Goal: Information Seeking & Learning: Compare options

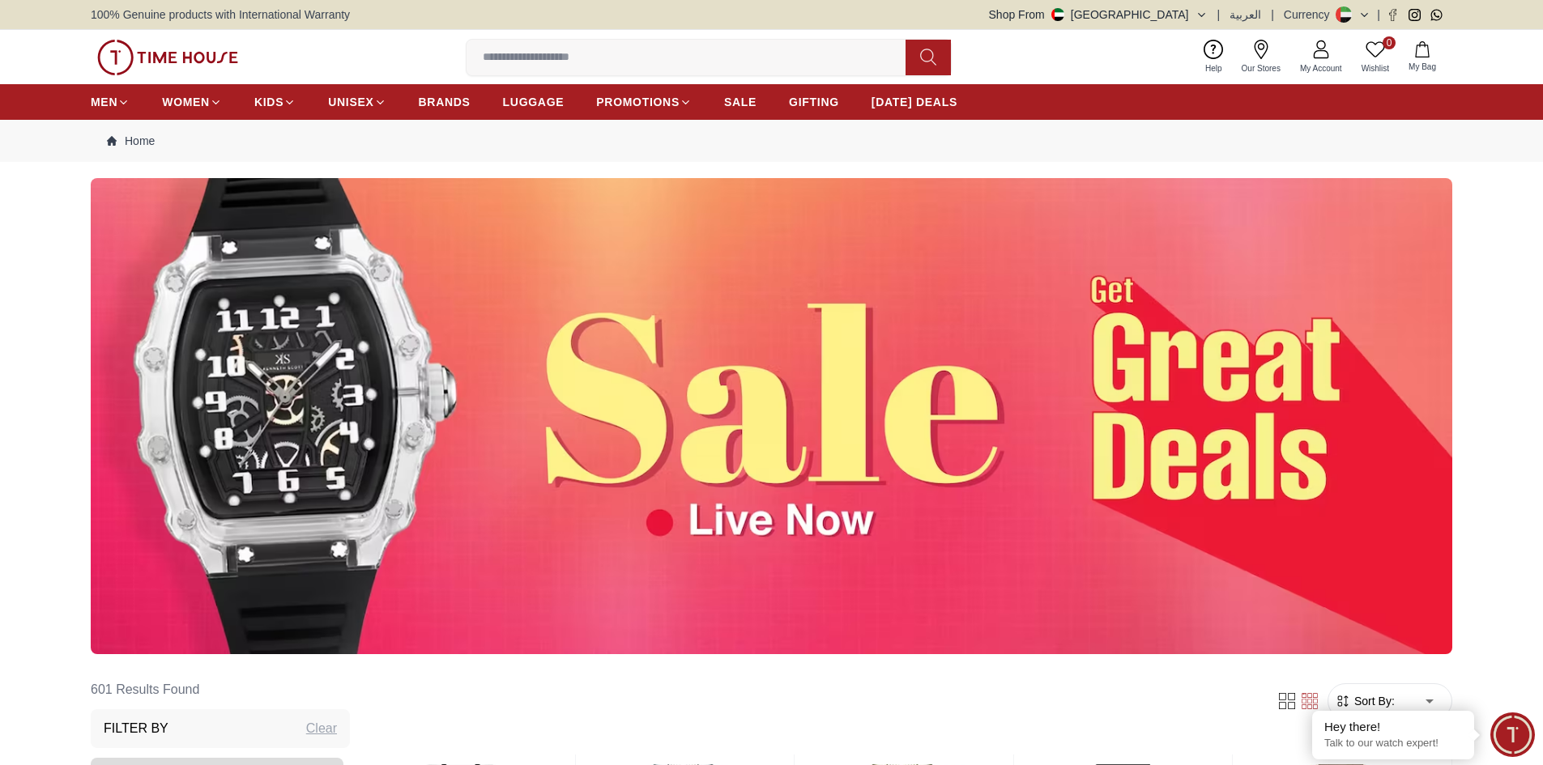
click at [926, 318] on img at bounding box center [771, 416] width 1361 height 476
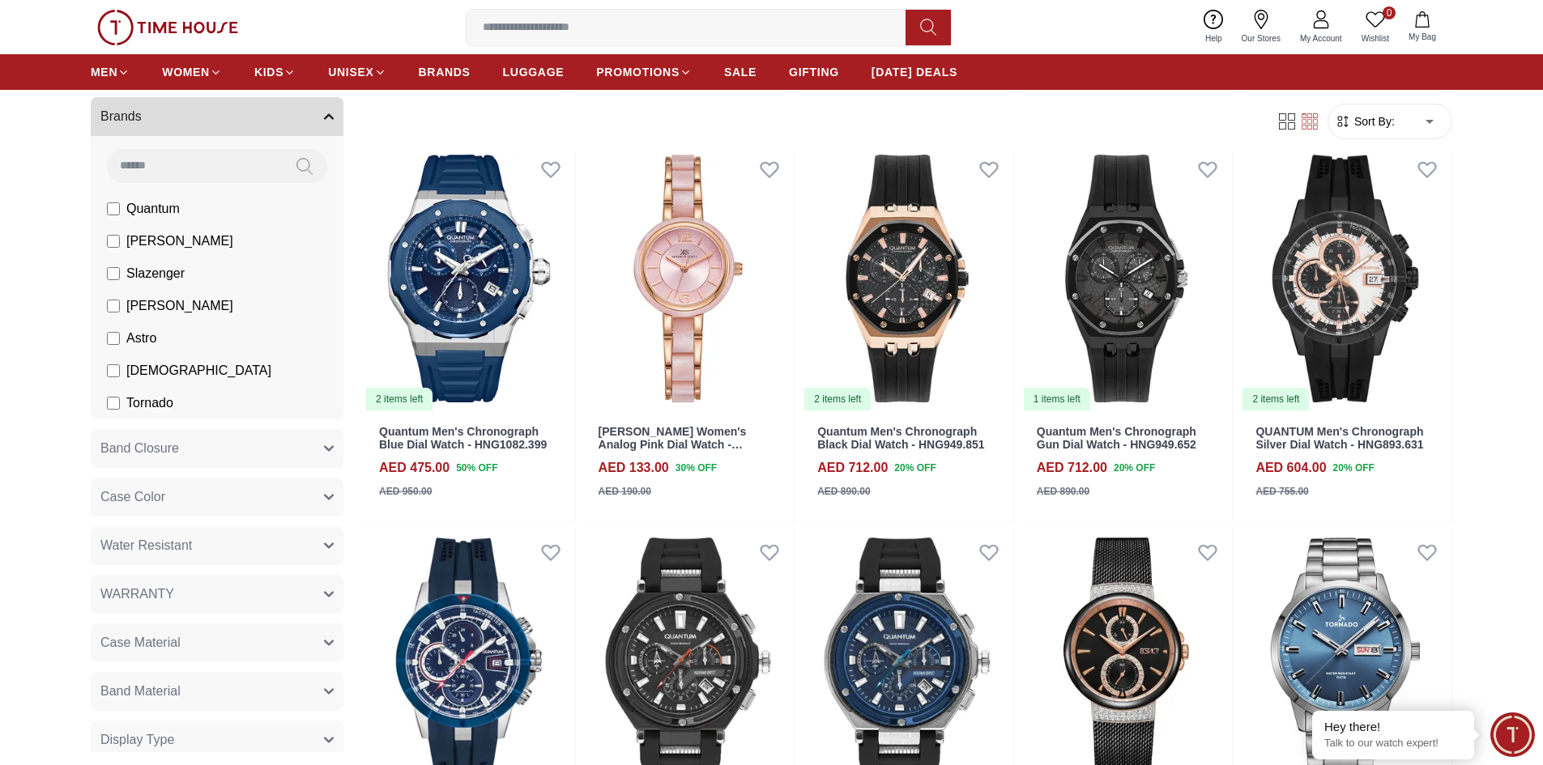
scroll to position [1620, 0]
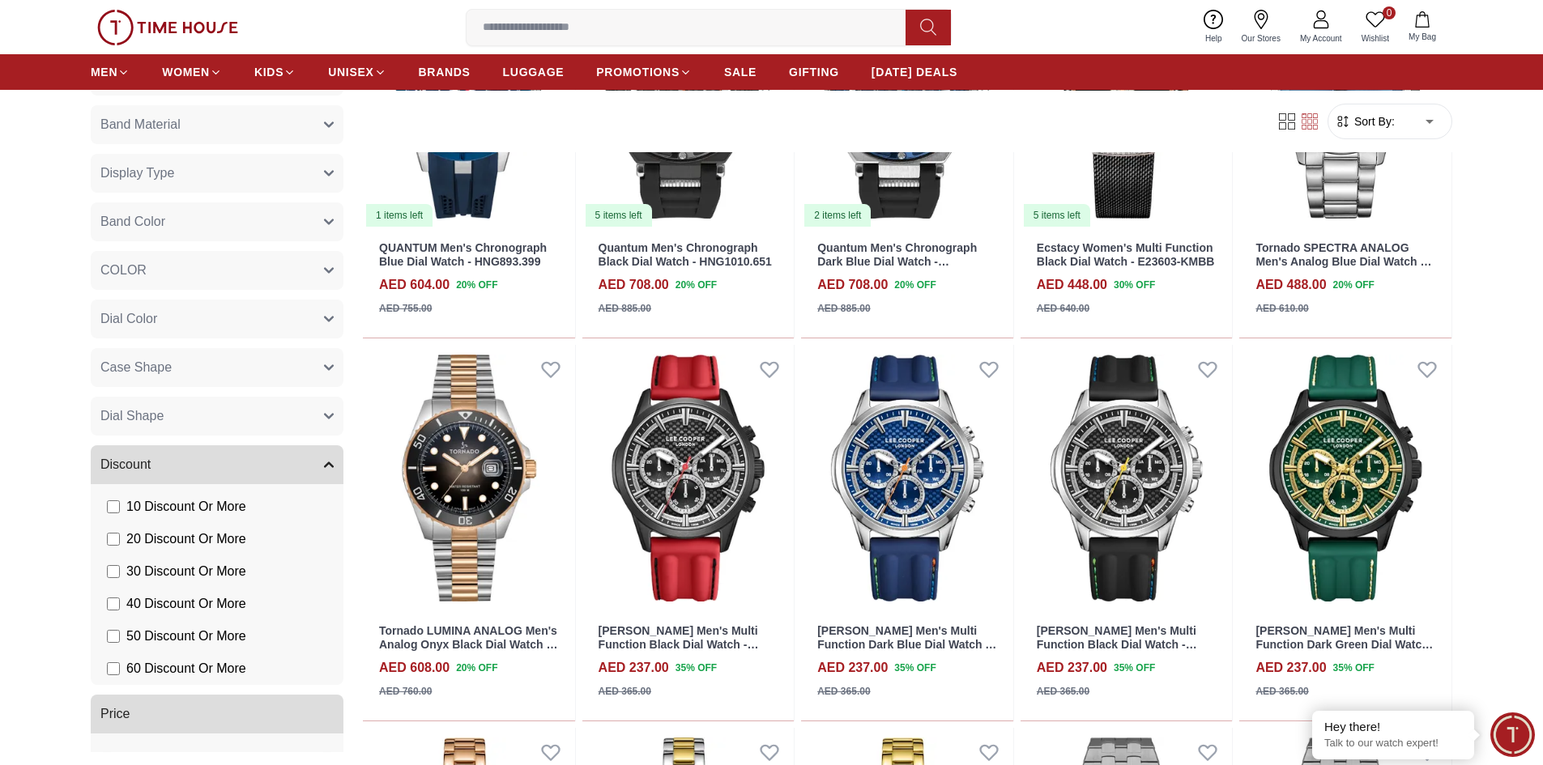
scroll to position [727, 0]
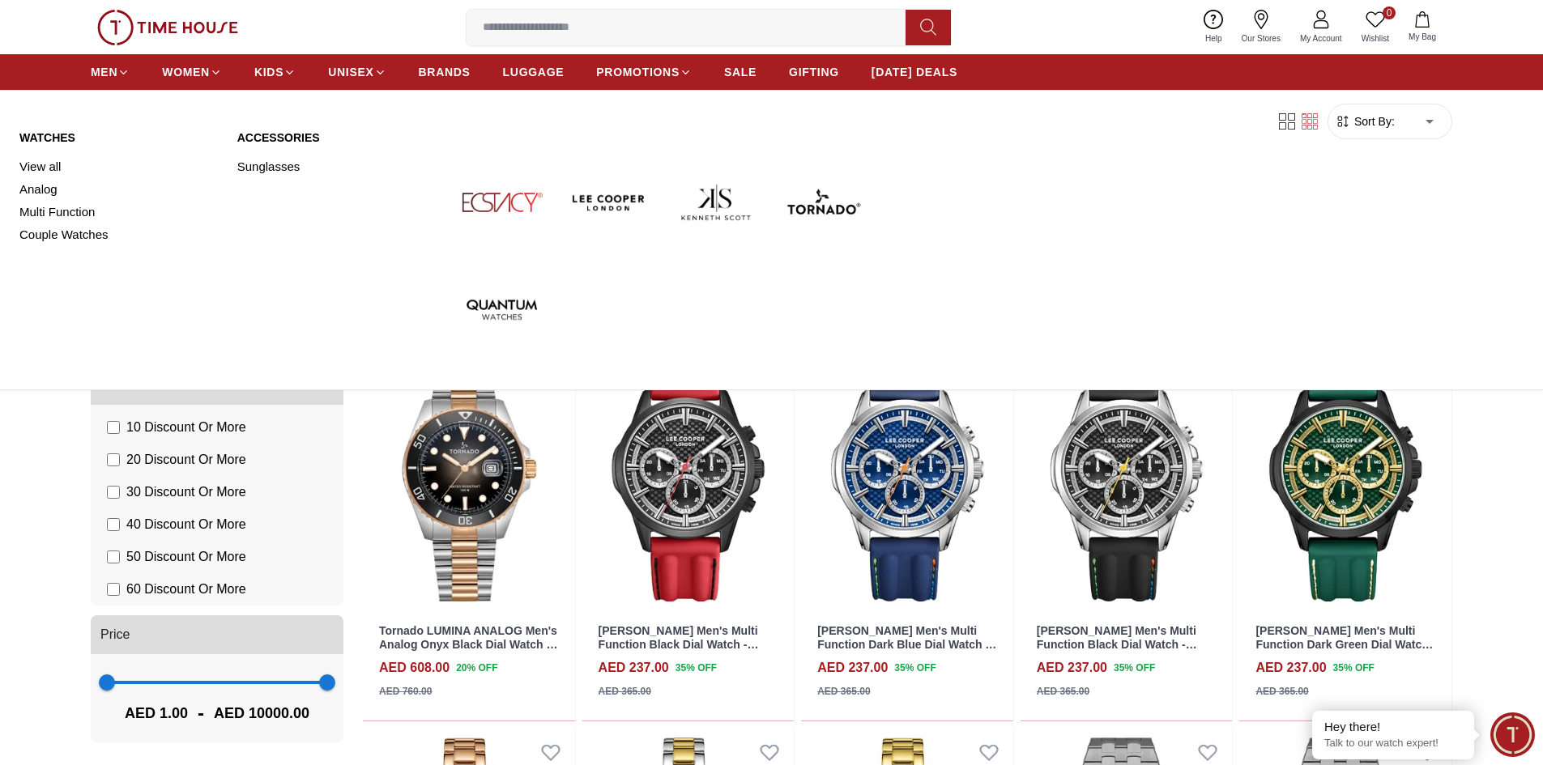
click at [171, 34] on img at bounding box center [167, 28] width 141 height 36
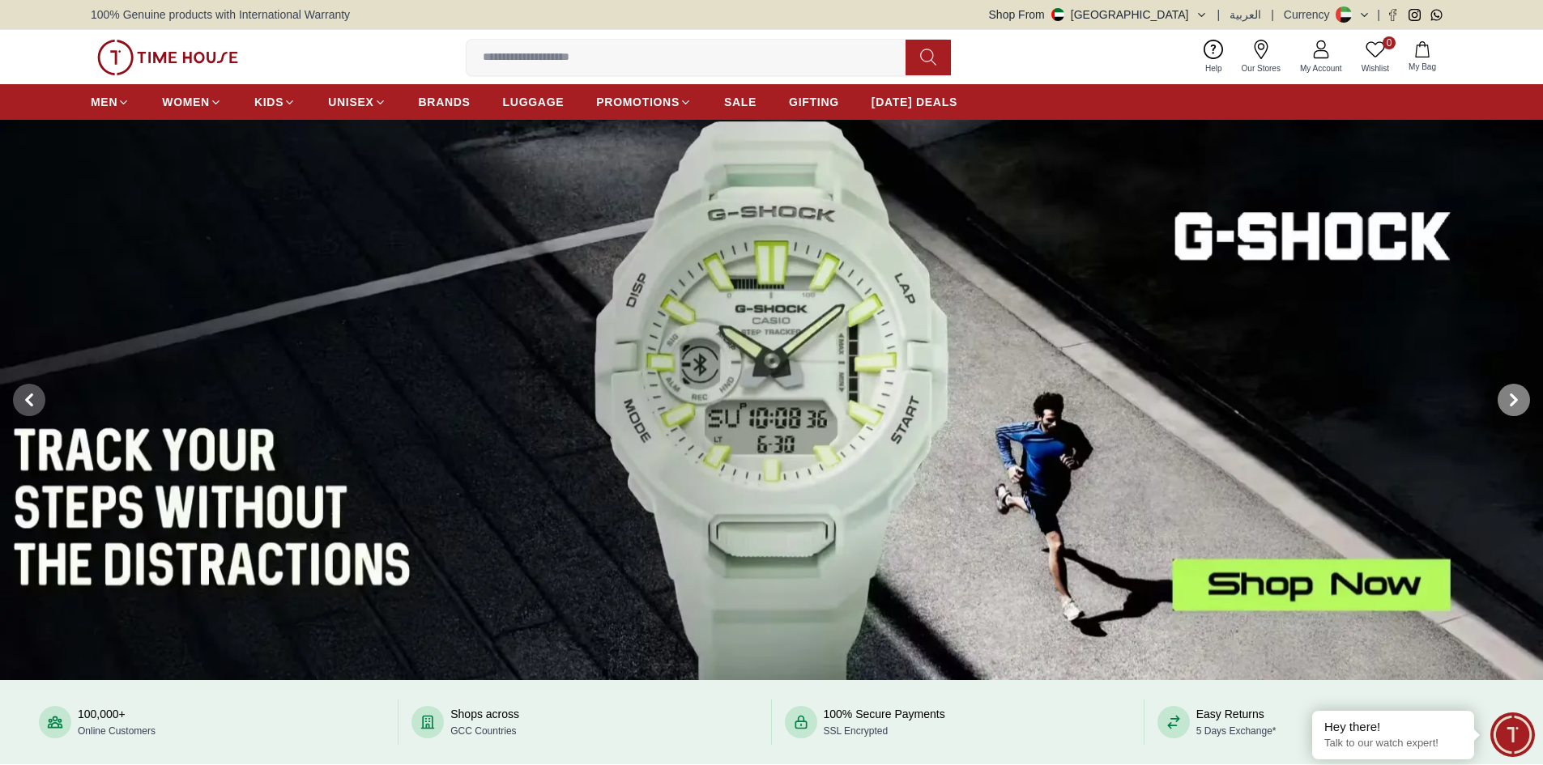
click at [1524, 397] on span at bounding box center [1513, 400] width 32 height 32
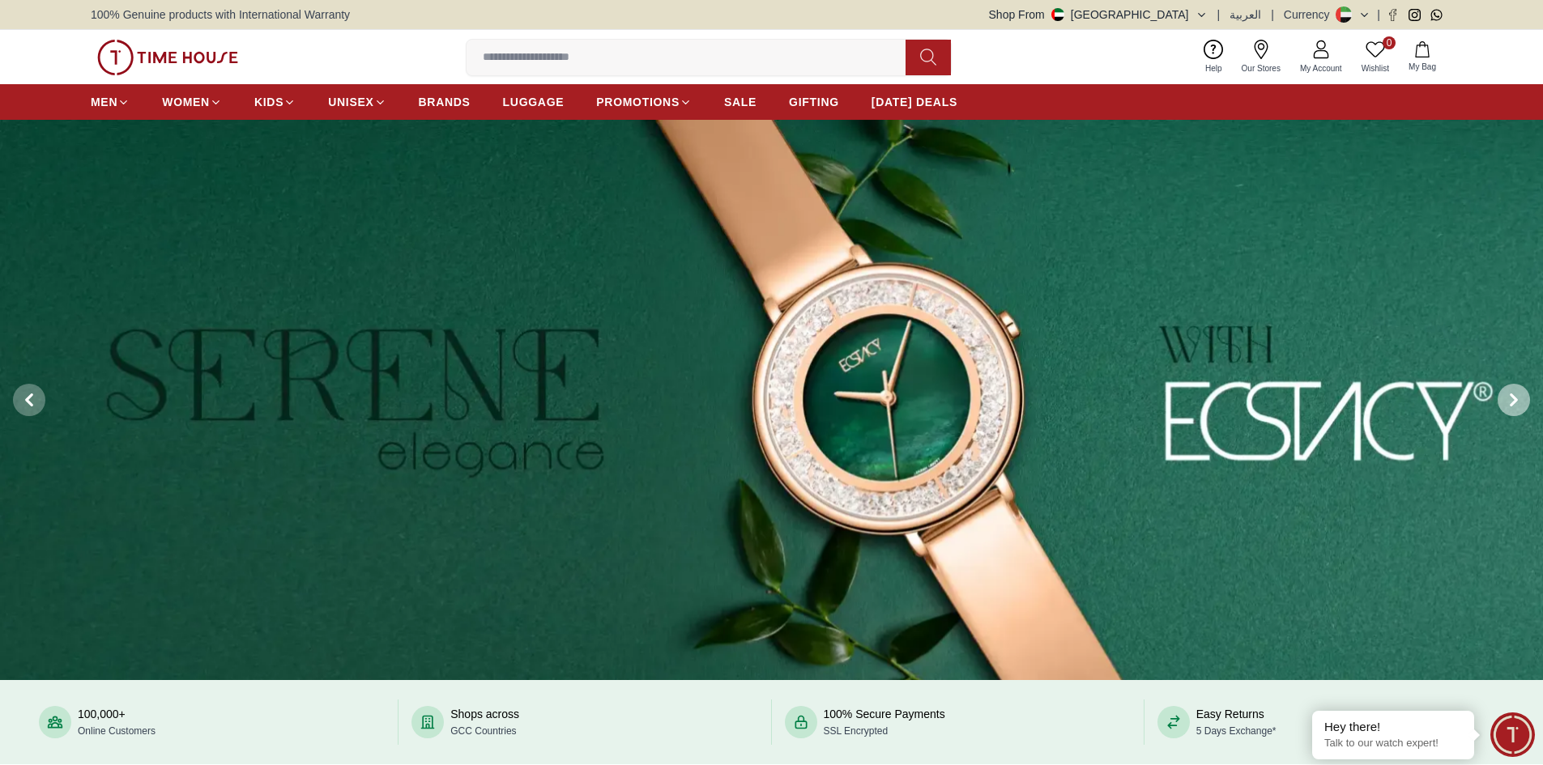
click at [1524, 397] on span at bounding box center [1513, 400] width 32 height 32
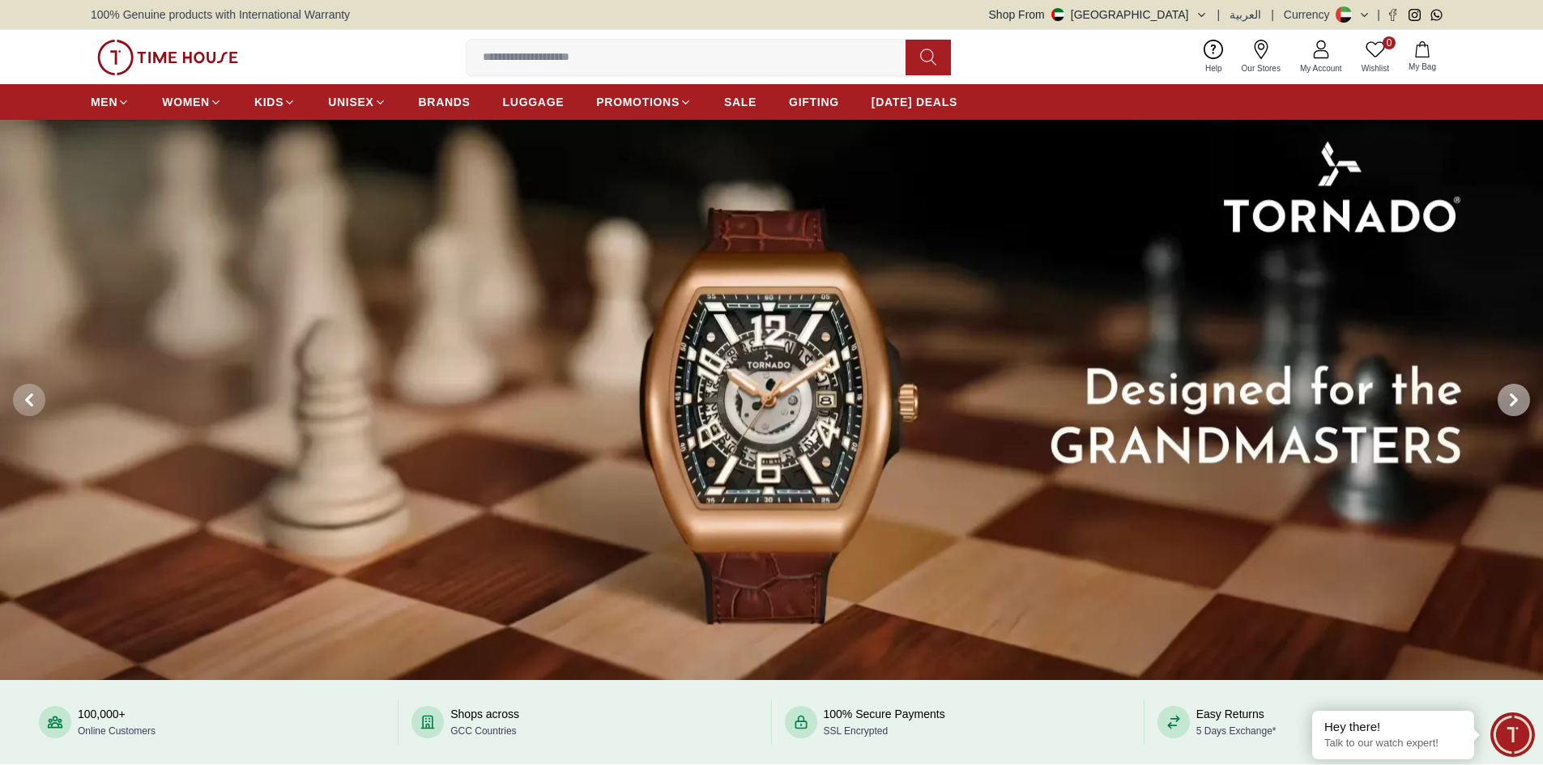
click at [1524, 397] on span at bounding box center [1513, 400] width 32 height 32
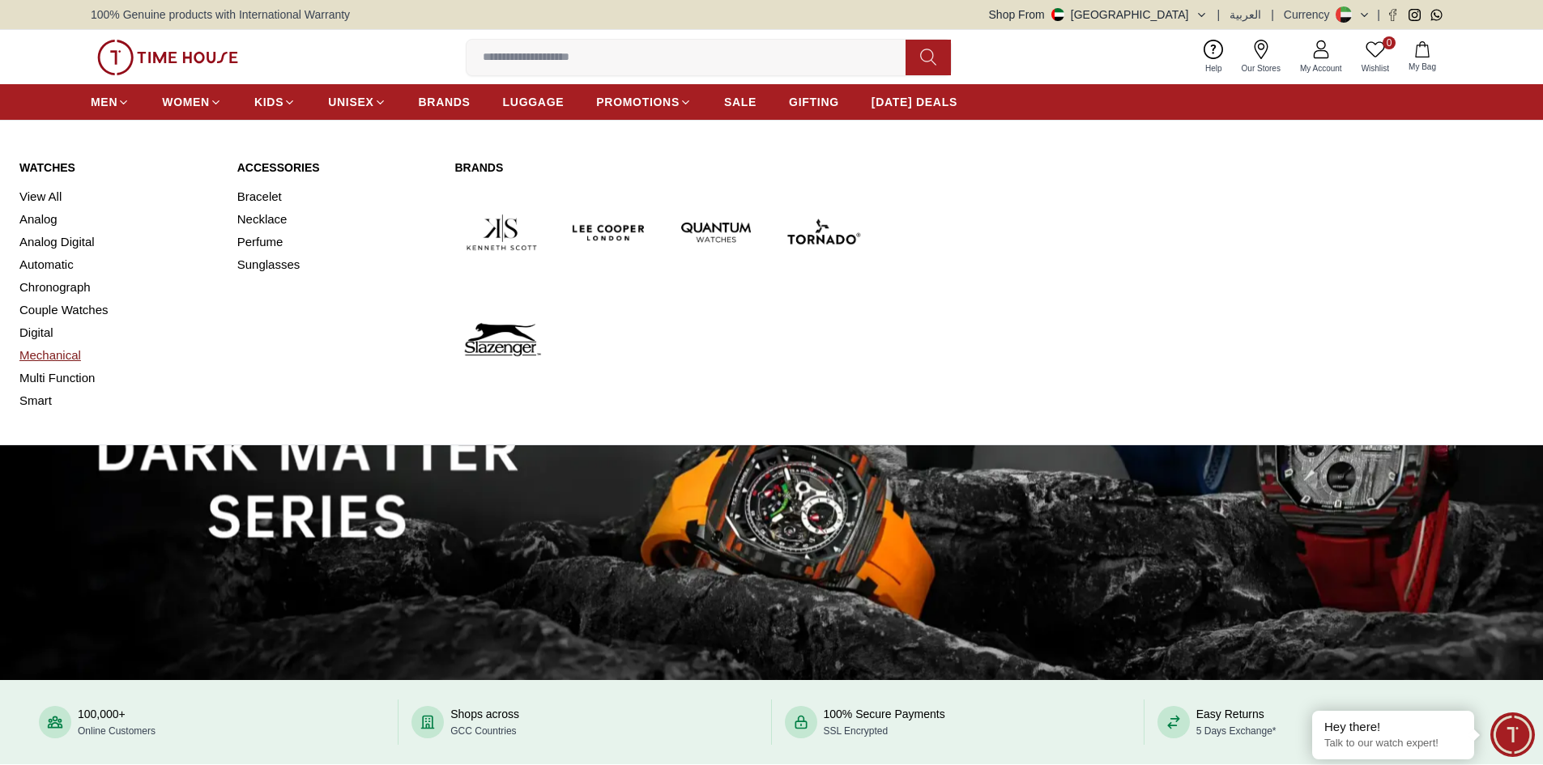
click at [66, 351] on link "Mechanical" at bounding box center [118, 355] width 198 height 23
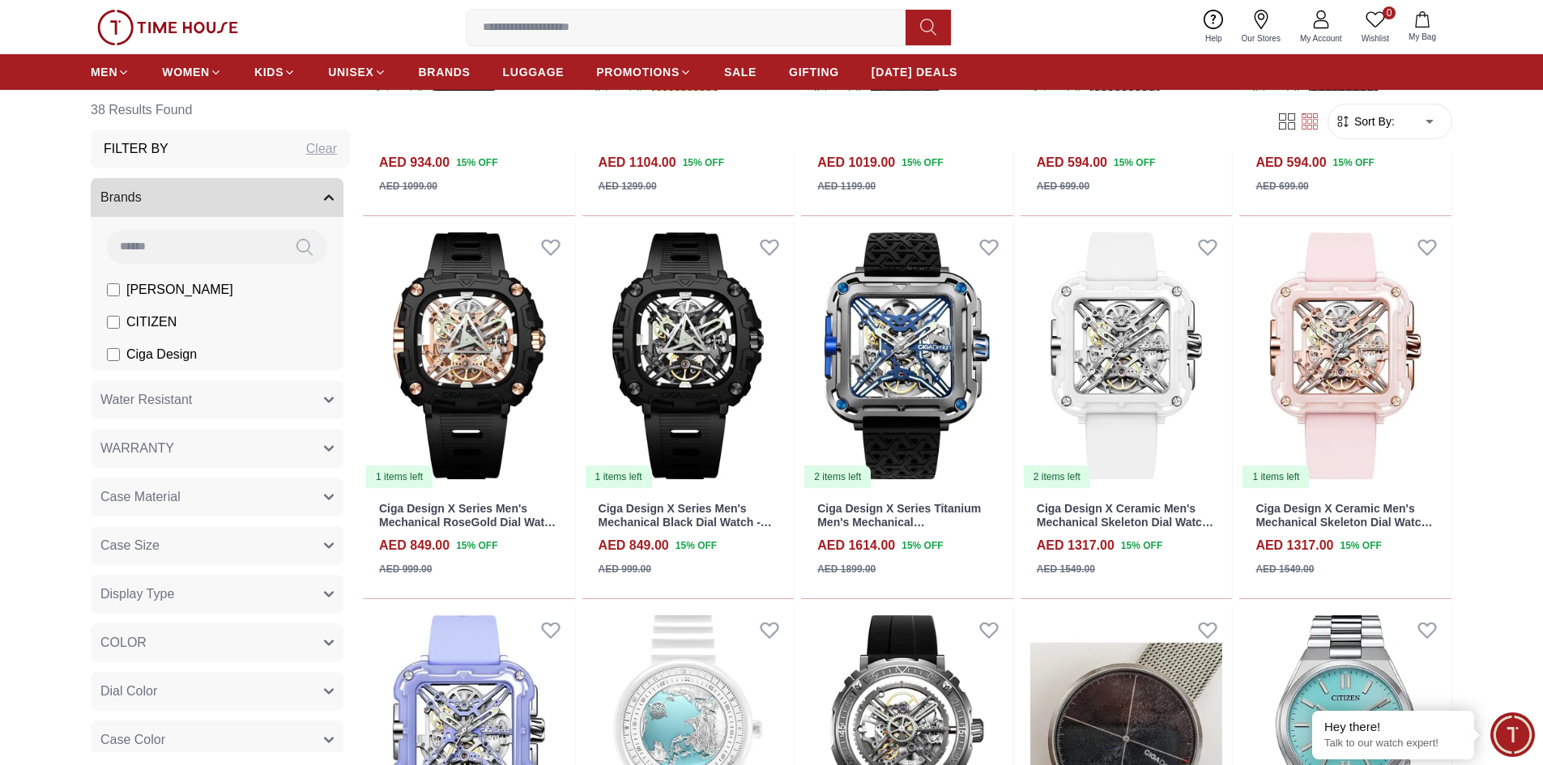
scroll to position [1134, 0]
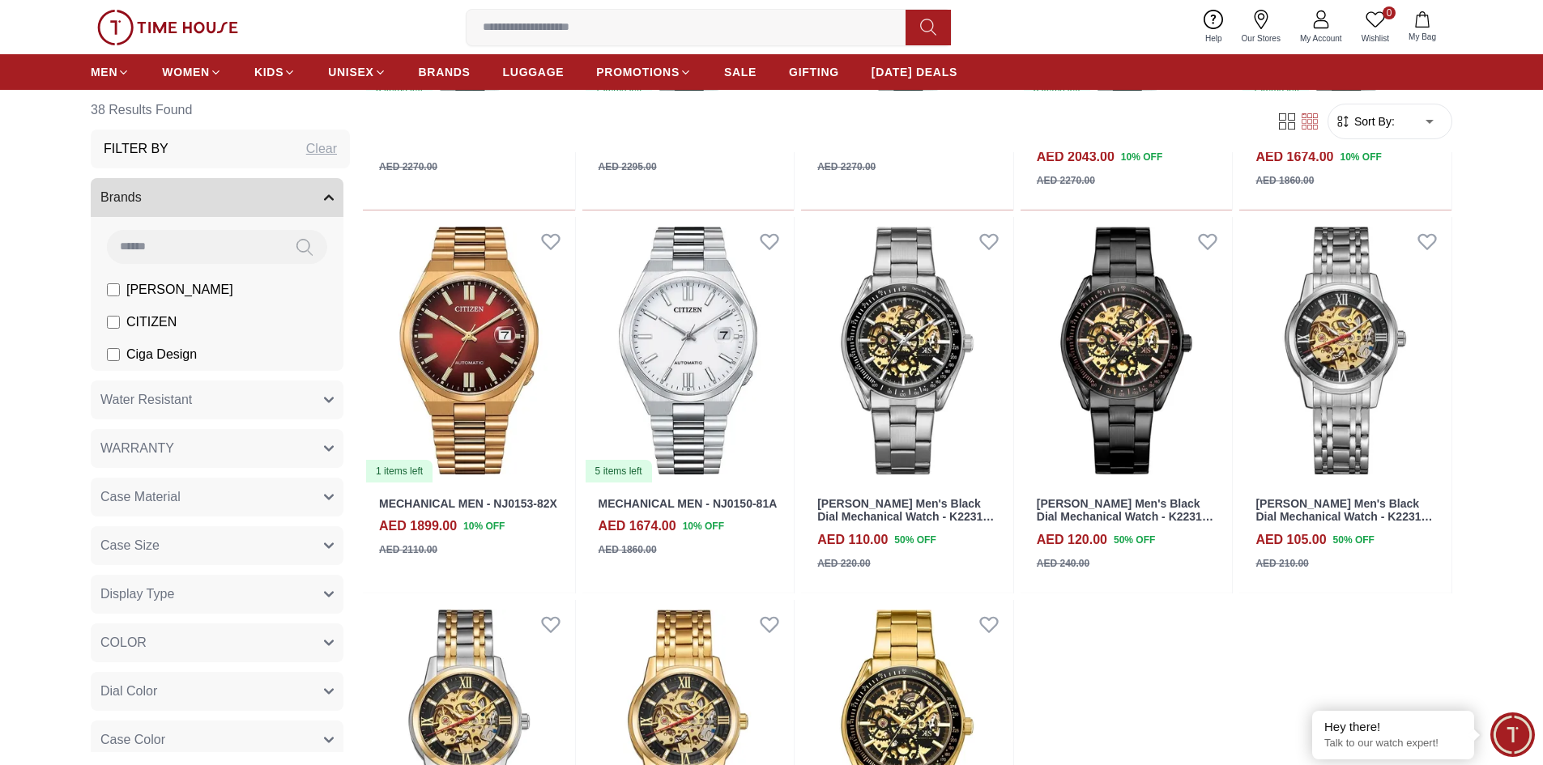
scroll to position [2430, 0]
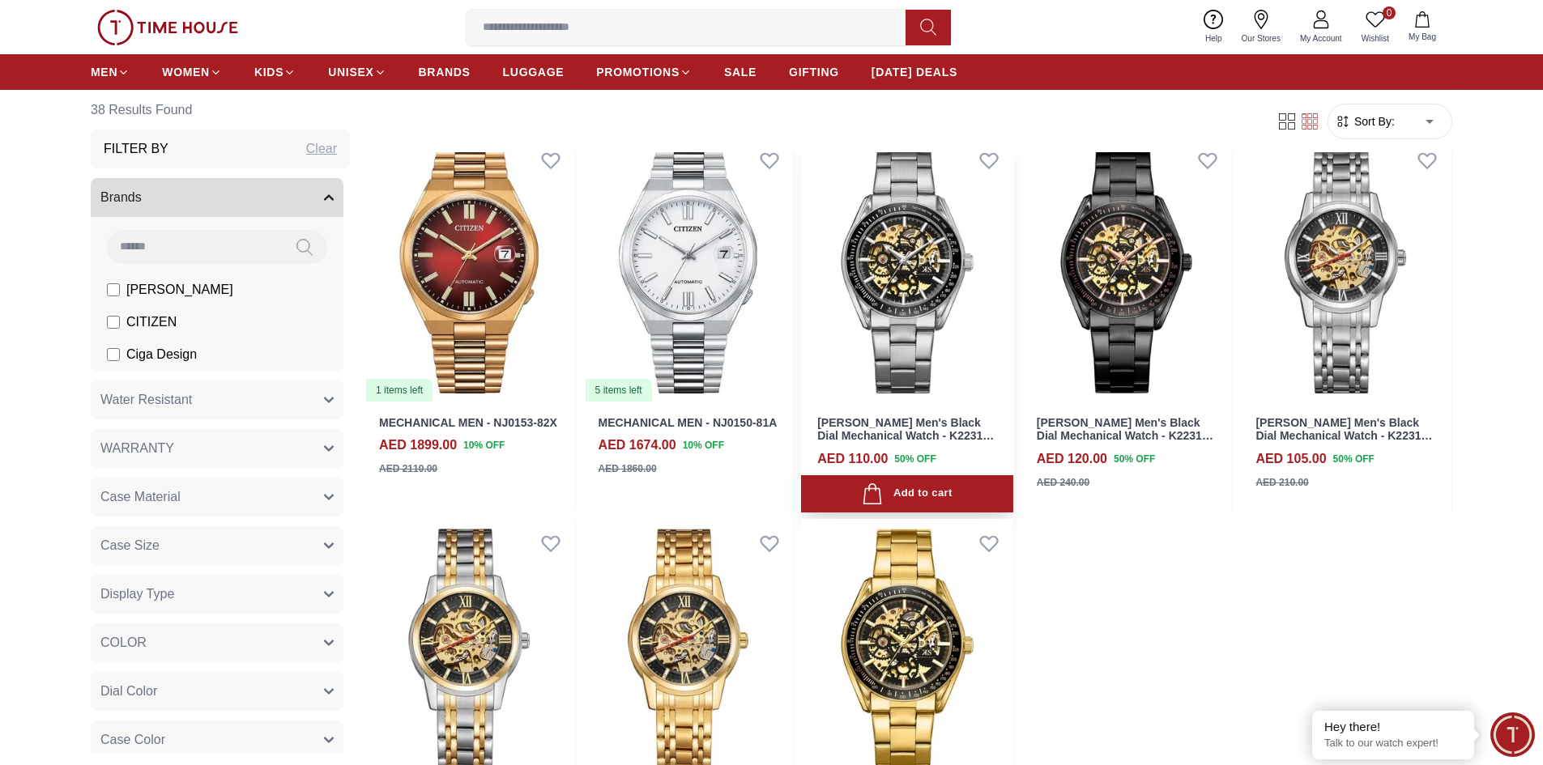
click at [879, 284] on img at bounding box center [907, 269] width 212 height 267
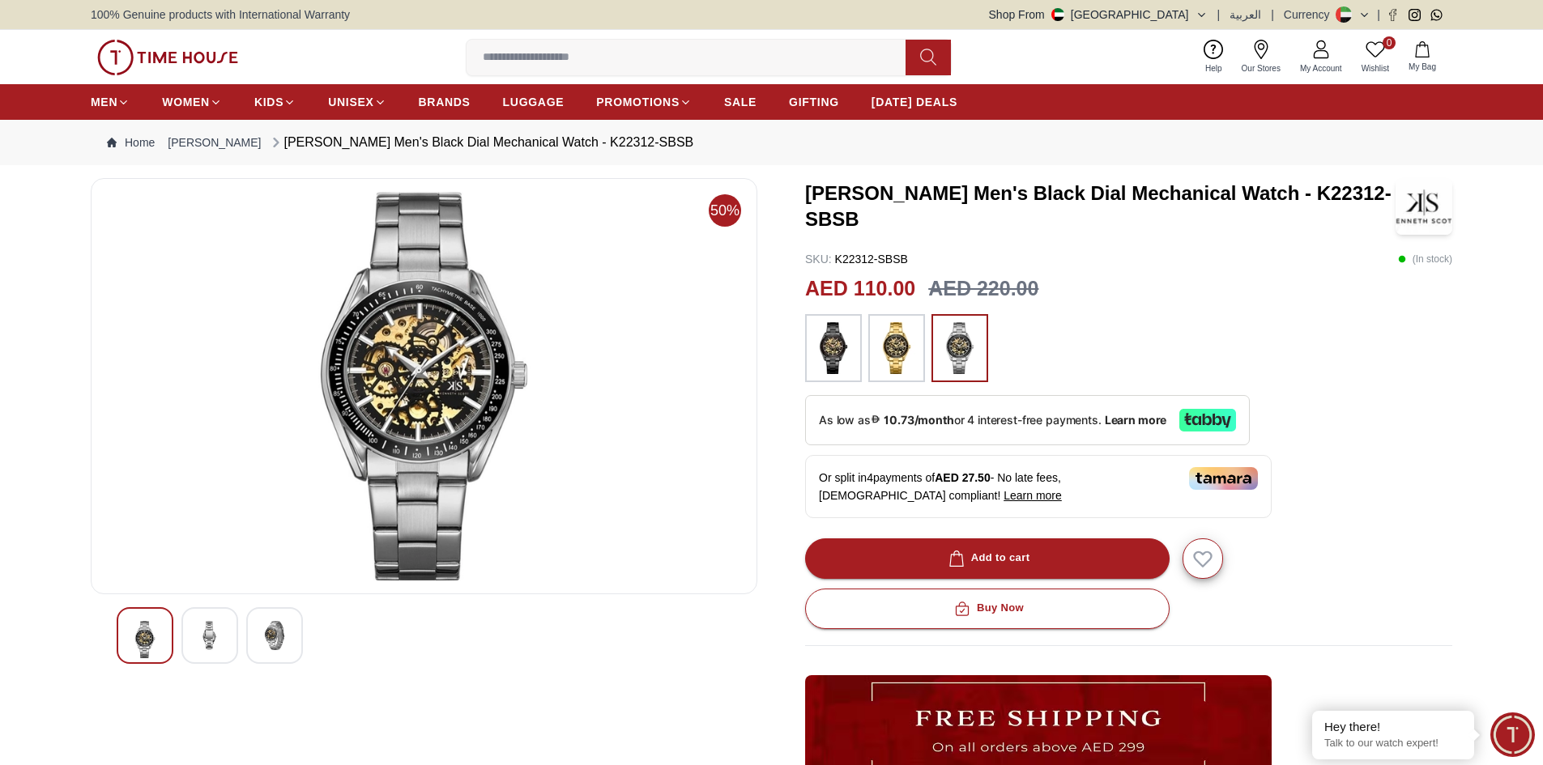
click at [840, 347] on img at bounding box center [833, 348] width 40 height 52
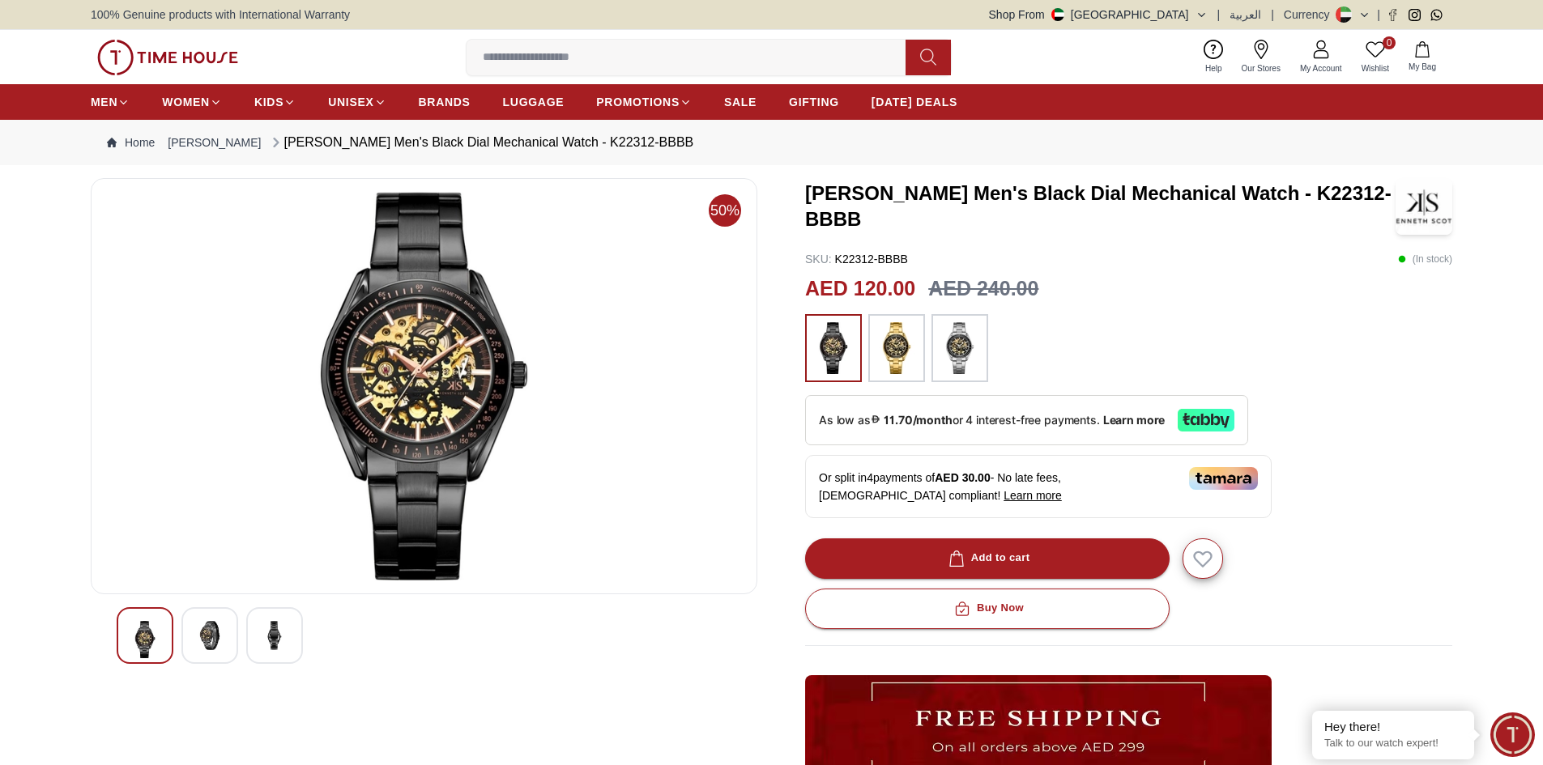
click at [222, 632] on img at bounding box center [209, 635] width 29 height 29
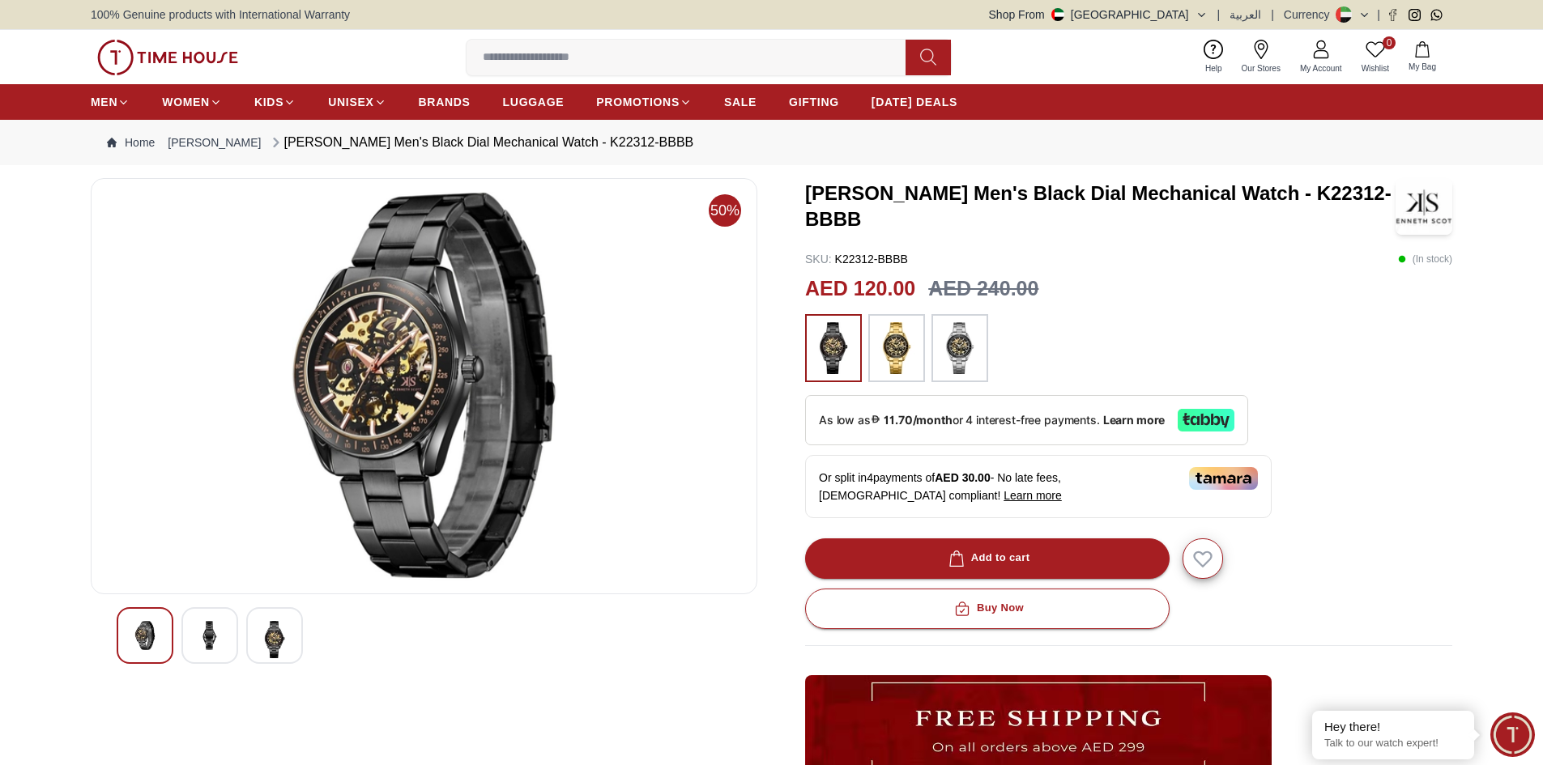
click at [939, 356] on img at bounding box center [959, 348] width 40 height 52
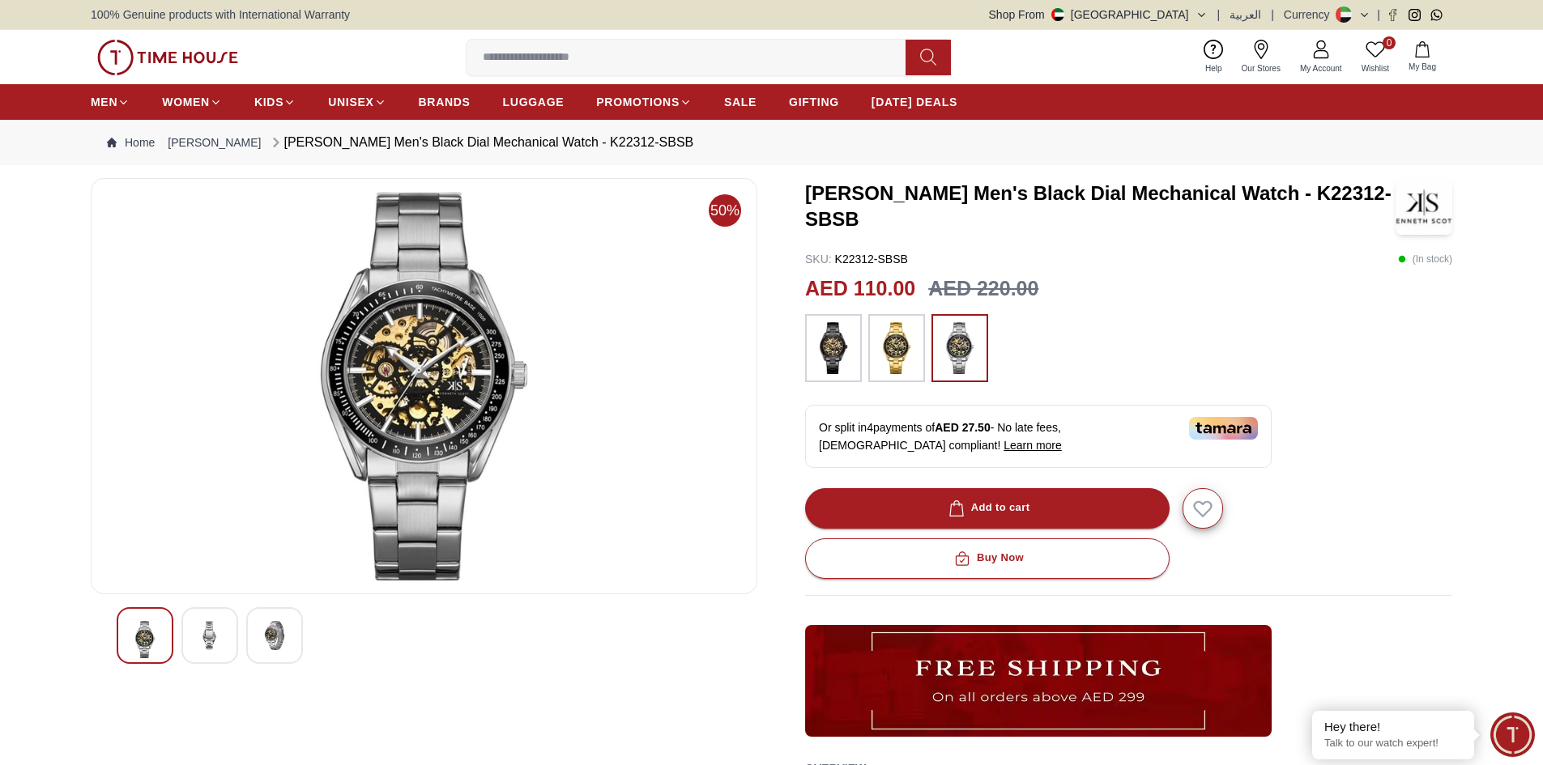
click at [276, 621] on img at bounding box center [274, 635] width 29 height 29
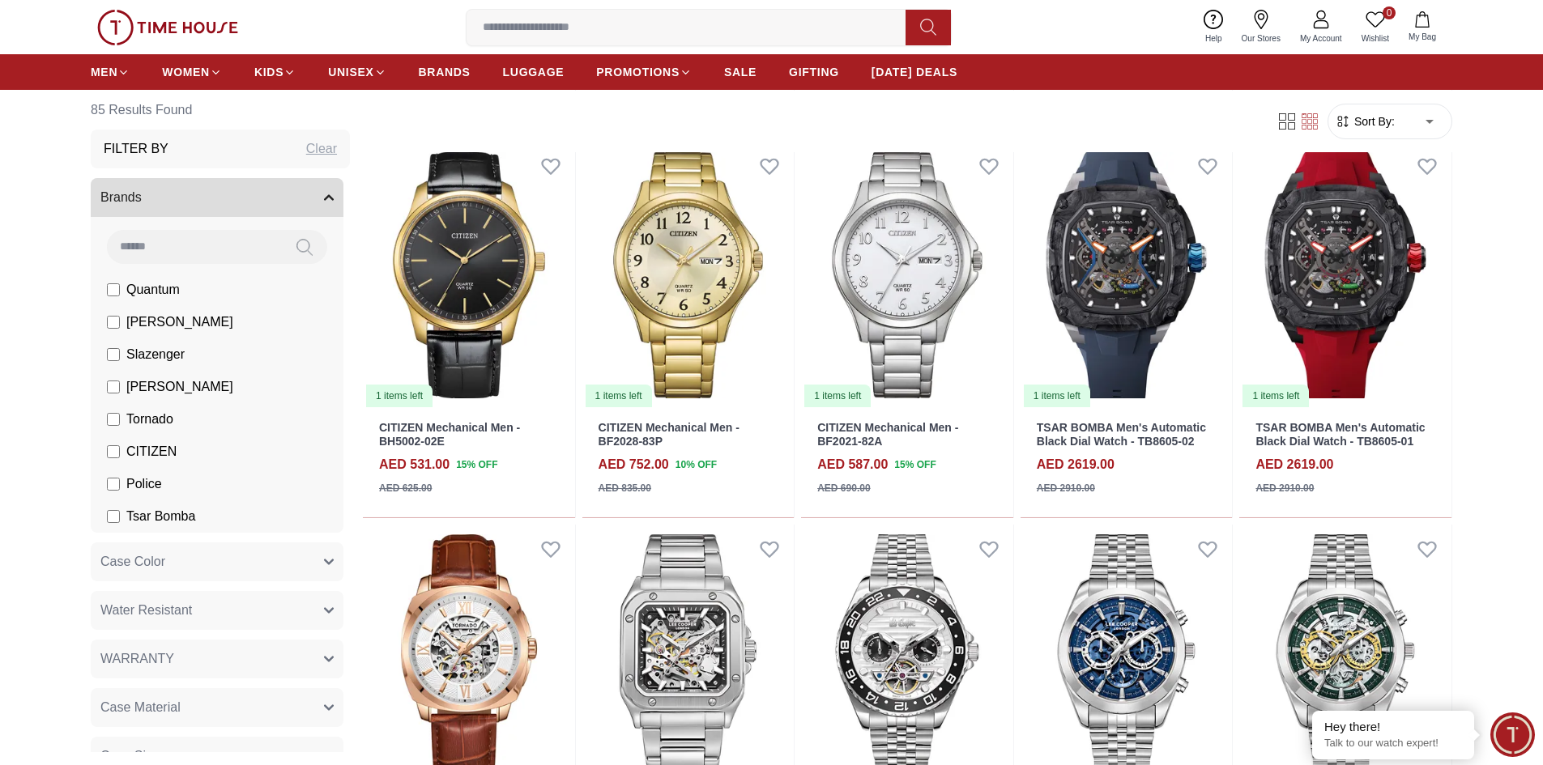
scroll to position [1296, 0]
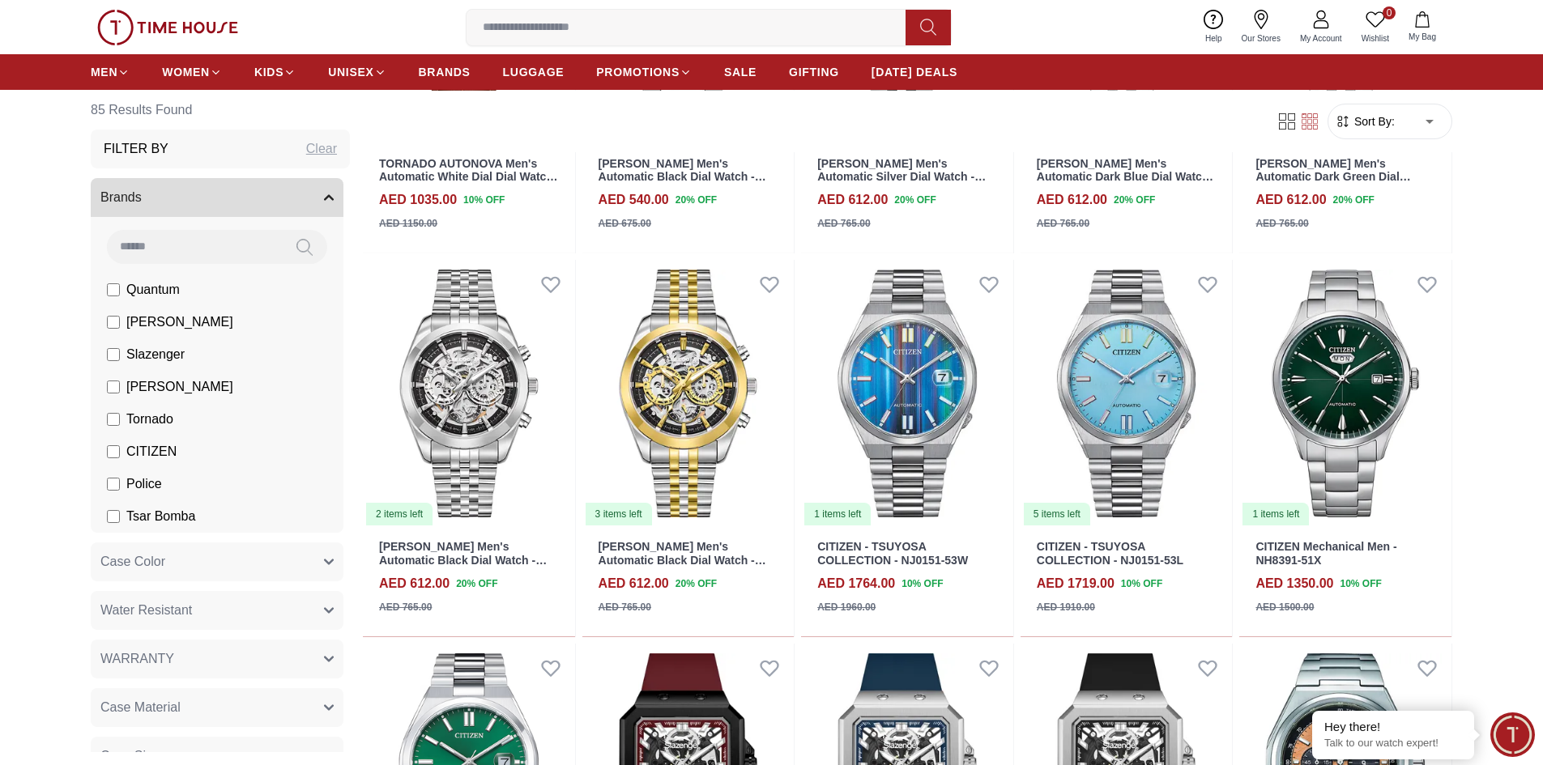
scroll to position [1944, 0]
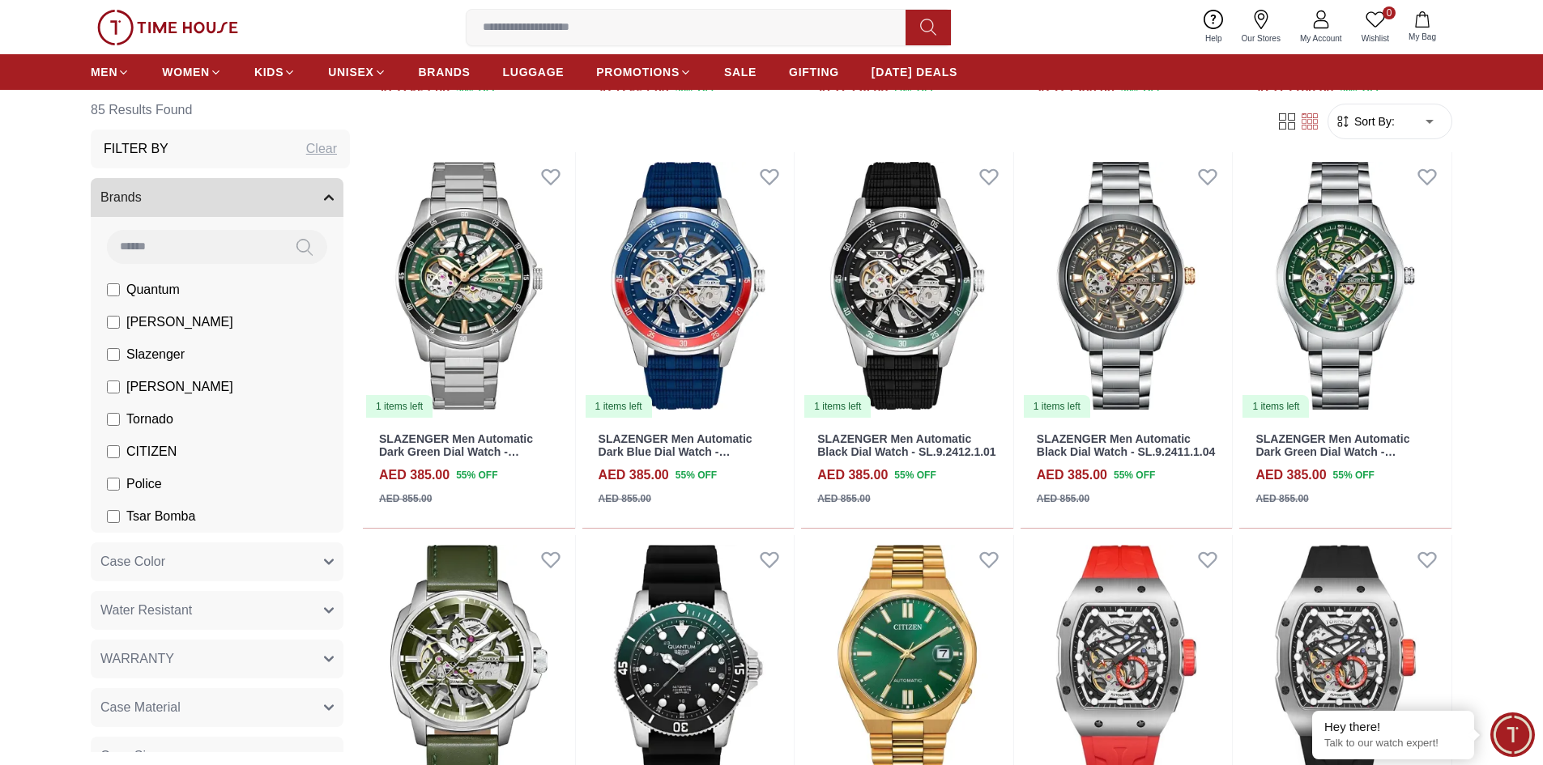
scroll to position [3887, 0]
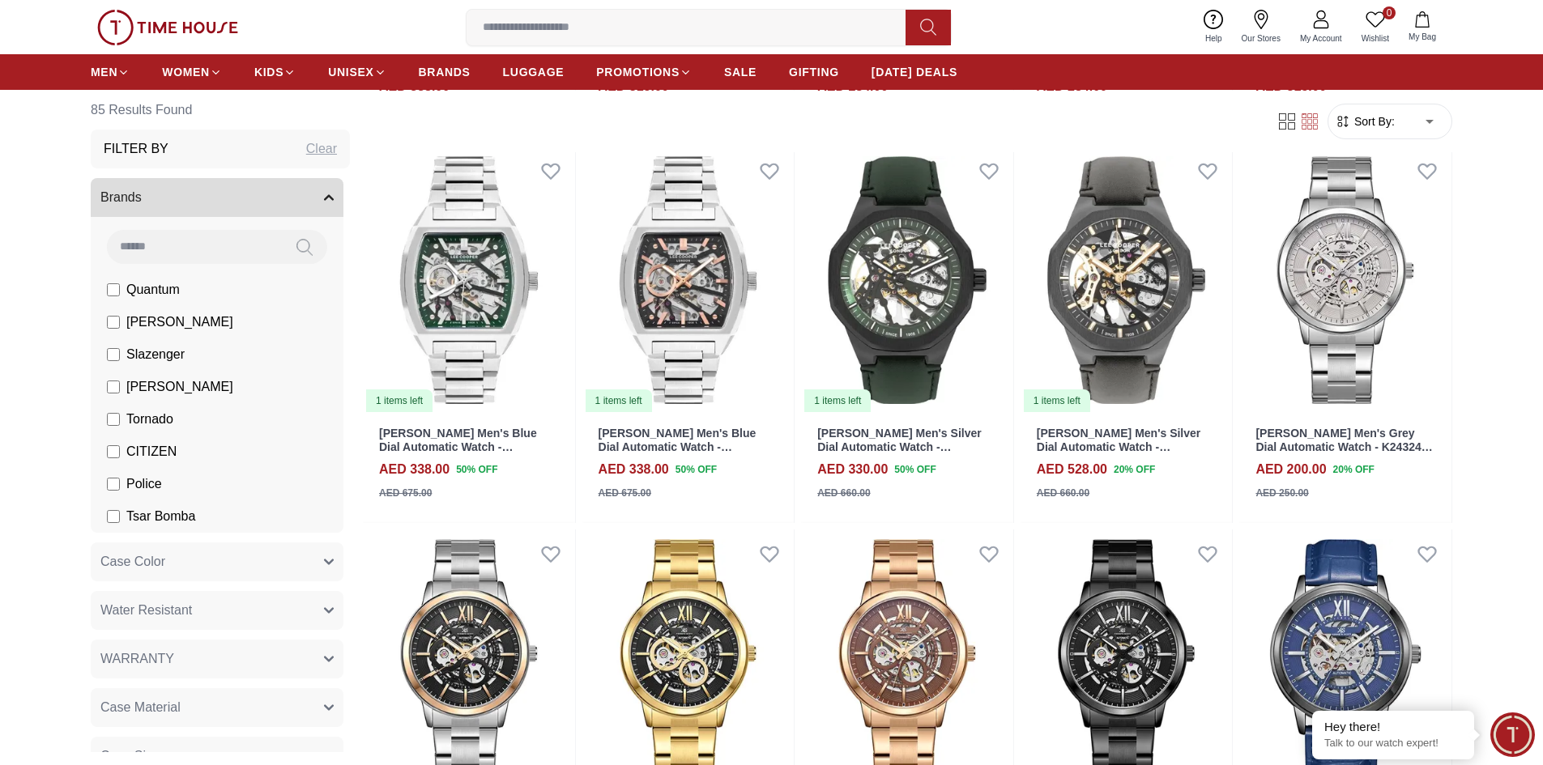
scroll to position [5507, 0]
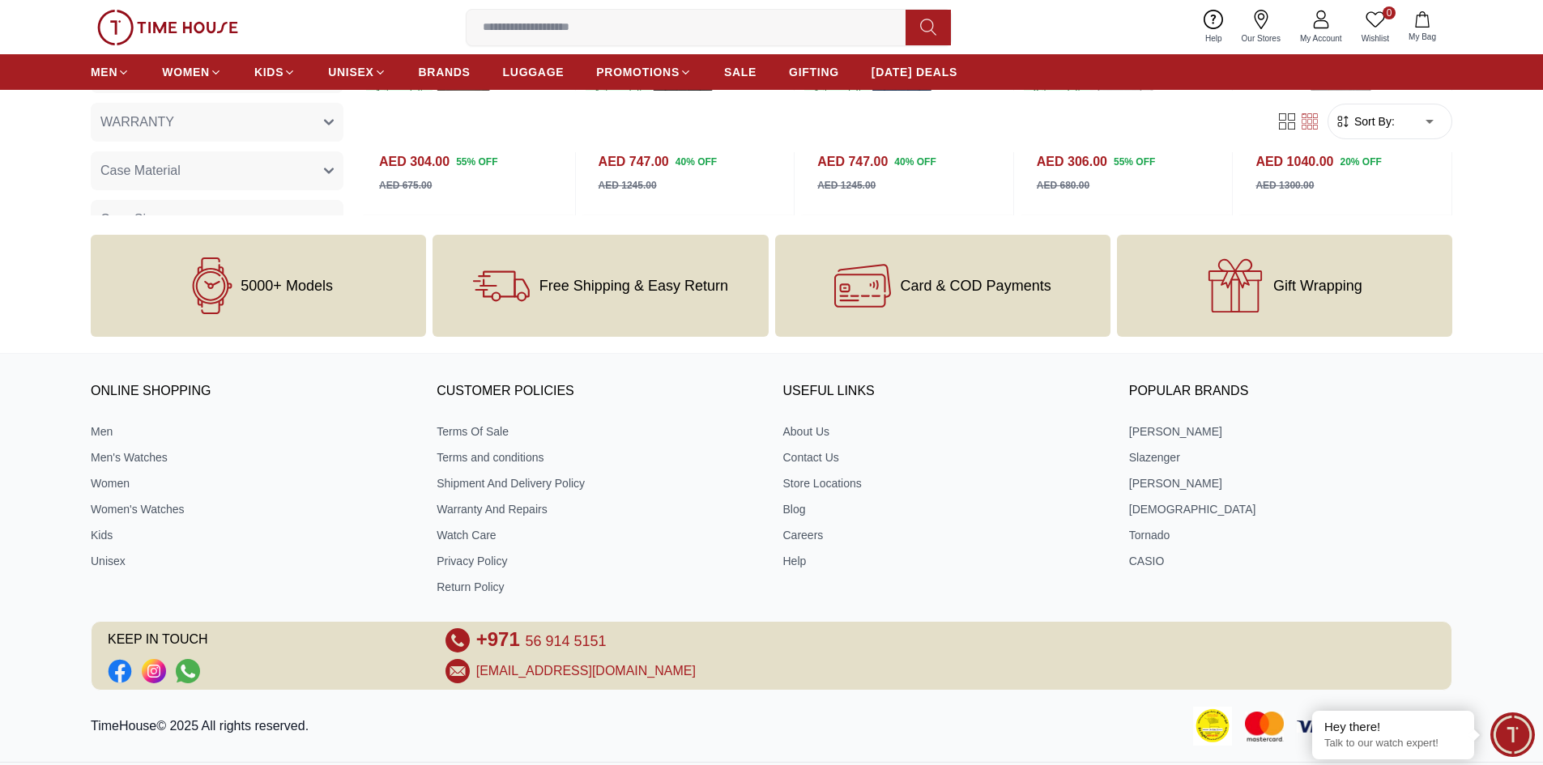
scroll to position [6630, 0]
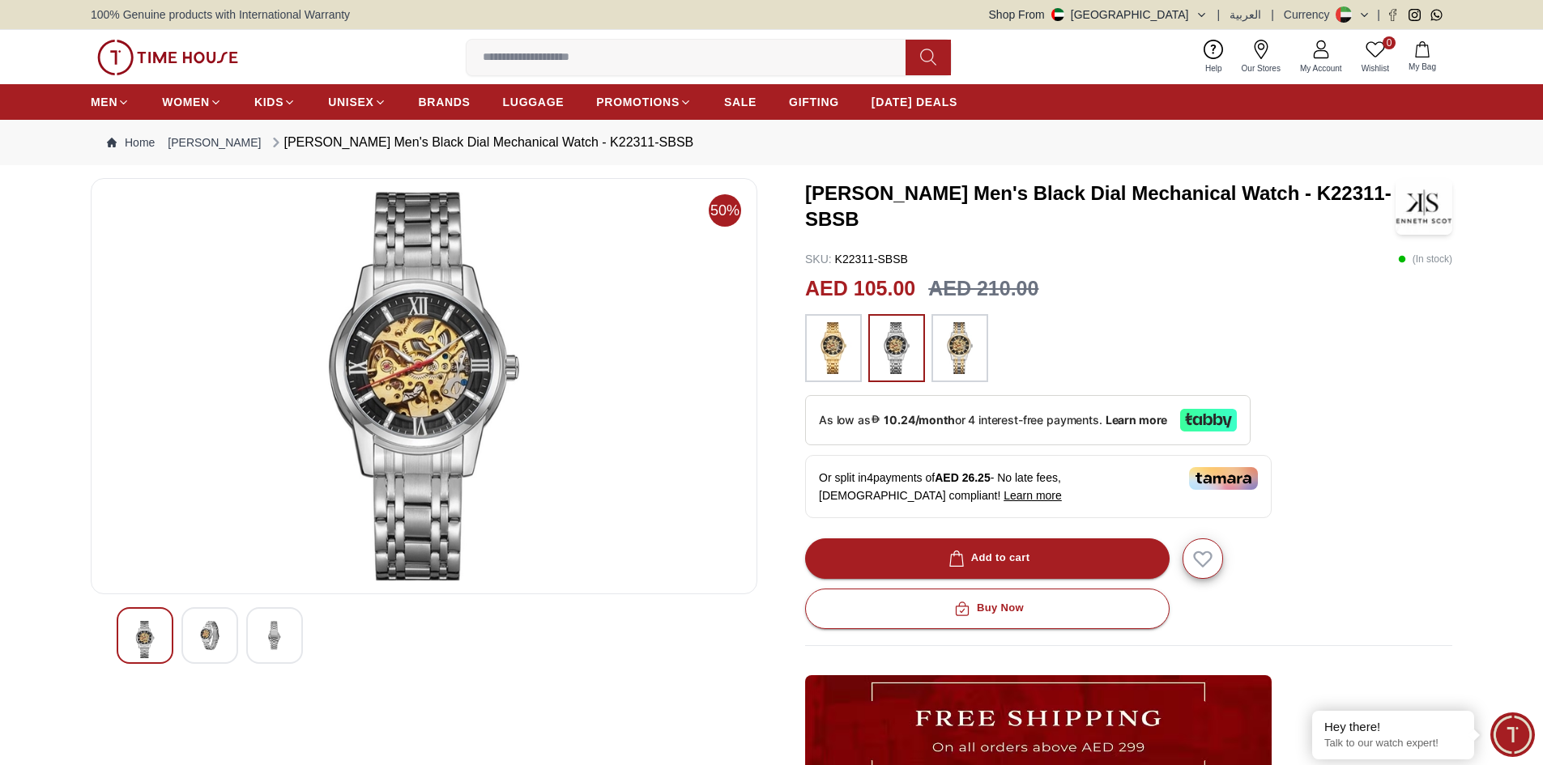
click at [227, 631] on div at bounding box center [209, 635] width 57 height 57
